Goal: Register for event/course

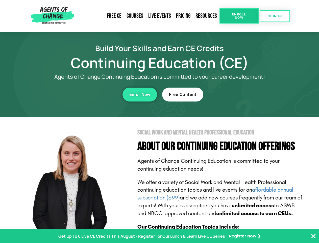
click at [159, 121] on section "Social Work and Mental Health Professional Education About Our Continuing Educa…" at bounding box center [159, 222] width 319 height 212
click at [239, 16] on span "Enroll Now" at bounding box center [239, 16] width 23 height 7
click at [275, 16] on span "SIGN IN" at bounding box center [275, 15] width 14 height 3
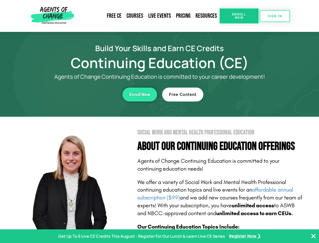
click at [88, 94] on div "Enroll Now" at bounding box center [87, 94] width 139 height 14
click at [140, 94] on span "Enroll Now" at bounding box center [139, 94] width 21 height 4
click at [232, 94] on div "Free Content" at bounding box center [231, 94] width 139 height 14
